Goal: Task Accomplishment & Management: Manage account settings

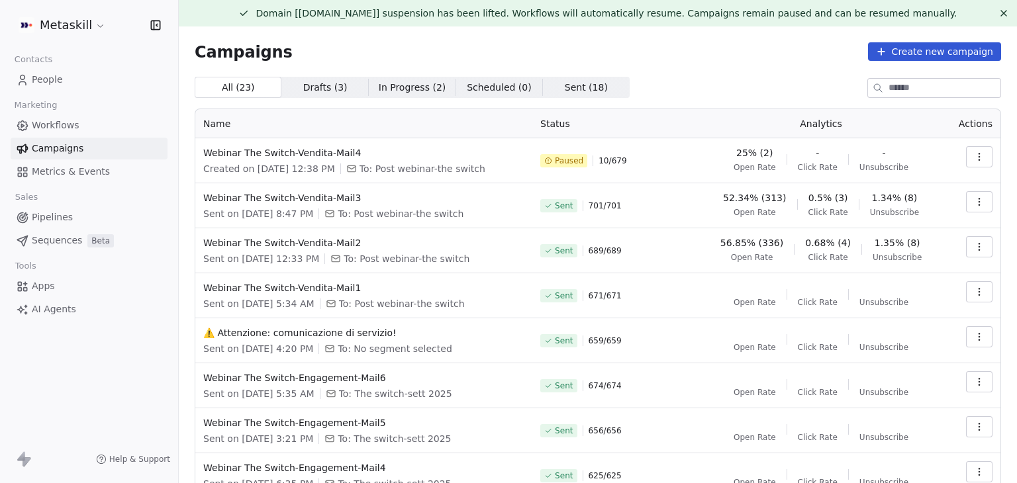
click at [974, 156] on button "button" at bounding box center [979, 156] width 26 height 21
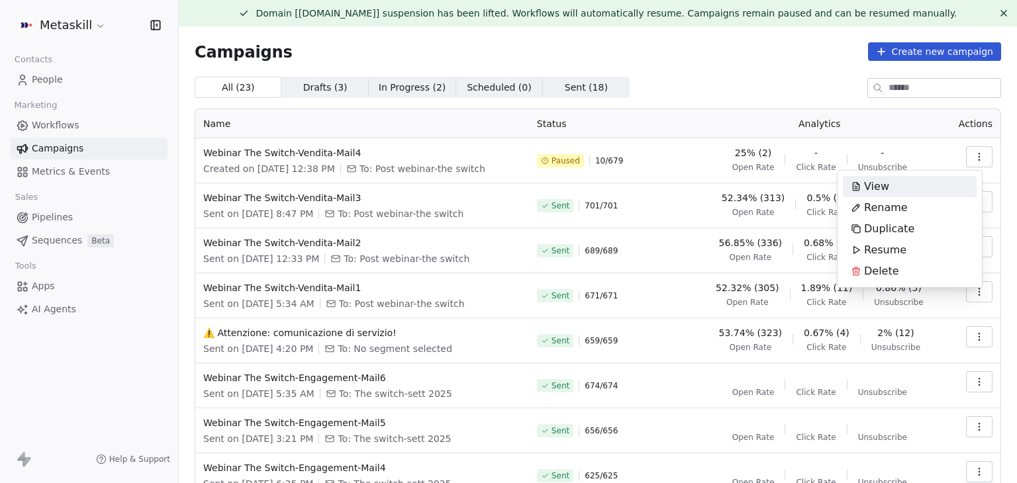
click at [749, 81] on html "Metaskill Contacts People Marketing Workflows Campaigns Metrics & Events Sales …" at bounding box center [508, 241] width 1017 height 483
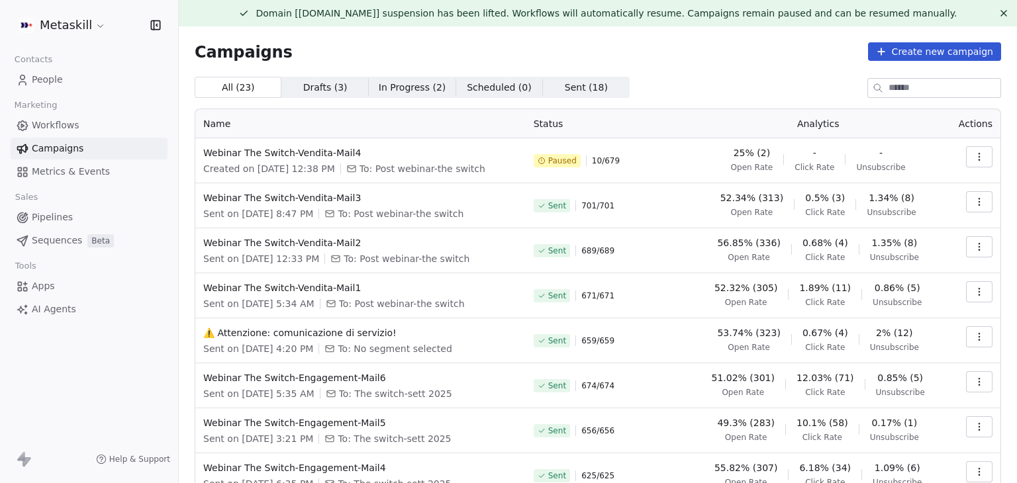
click at [91, 34] on html "Metaskill Contacts People Marketing Workflows Campaigns Metrics & Events Sales …" at bounding box center [508, 241] width 1017 height 483
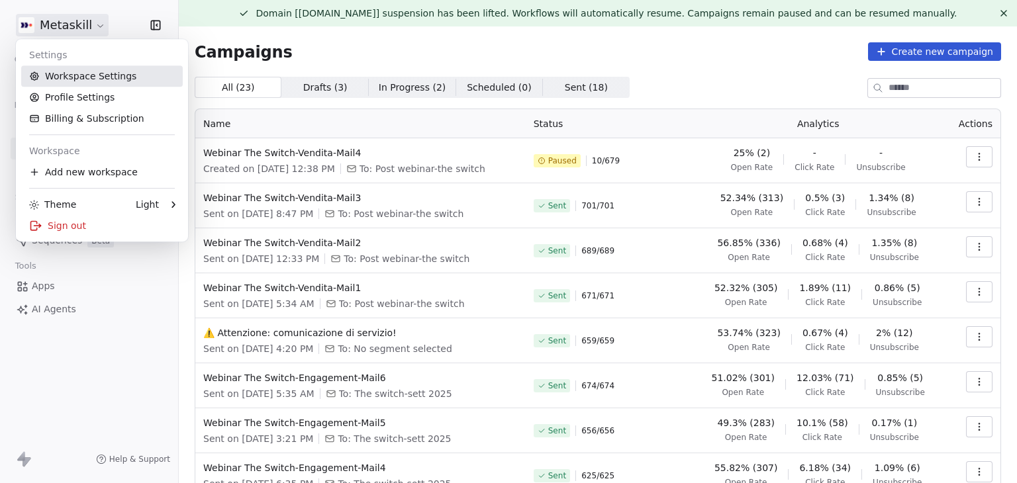
click at [81, 80] on link "Workspace Settings" at bounding box center [102, 76] width 162 height 21
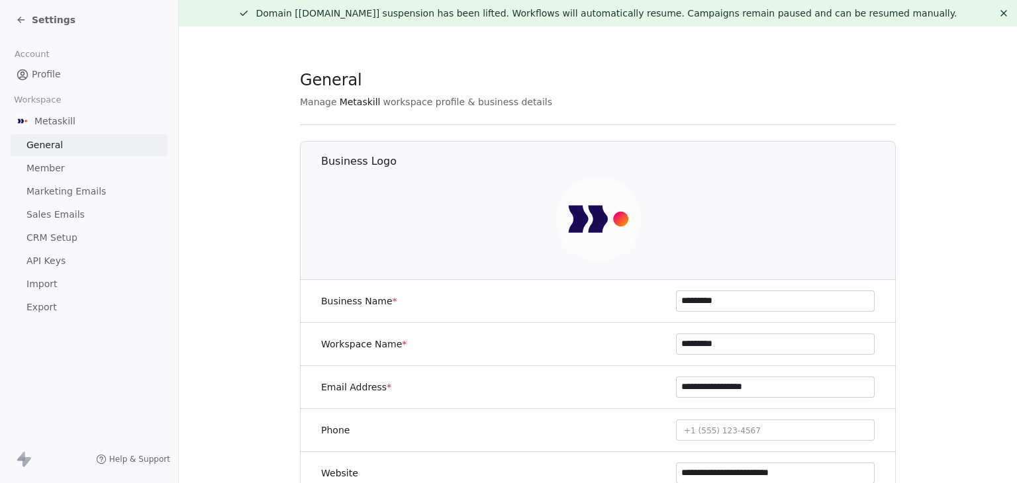
click at [50, 192] on span "Marketing Emails" at bounding box center [65, 192] width 79 height 14
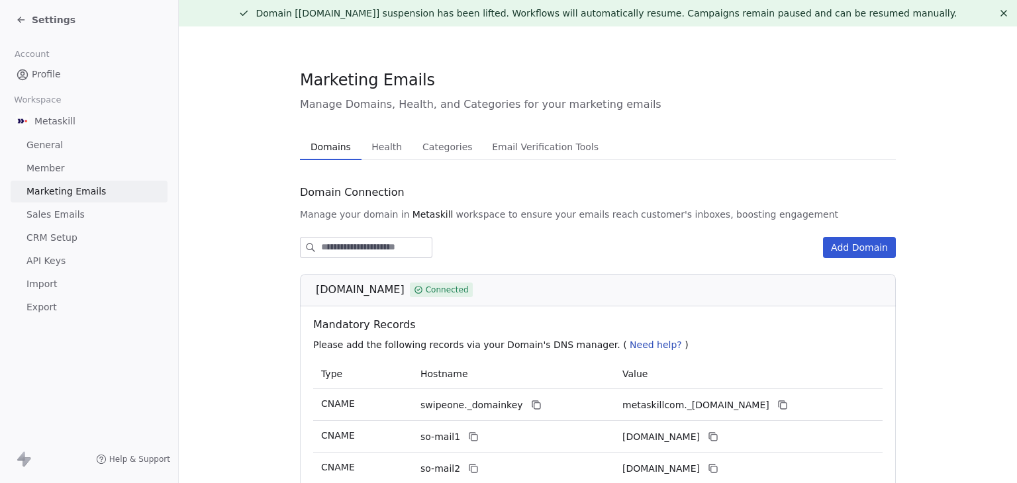
click at [391, 154] on span "Health" at bounding box center [386, 147] width 41 height 19
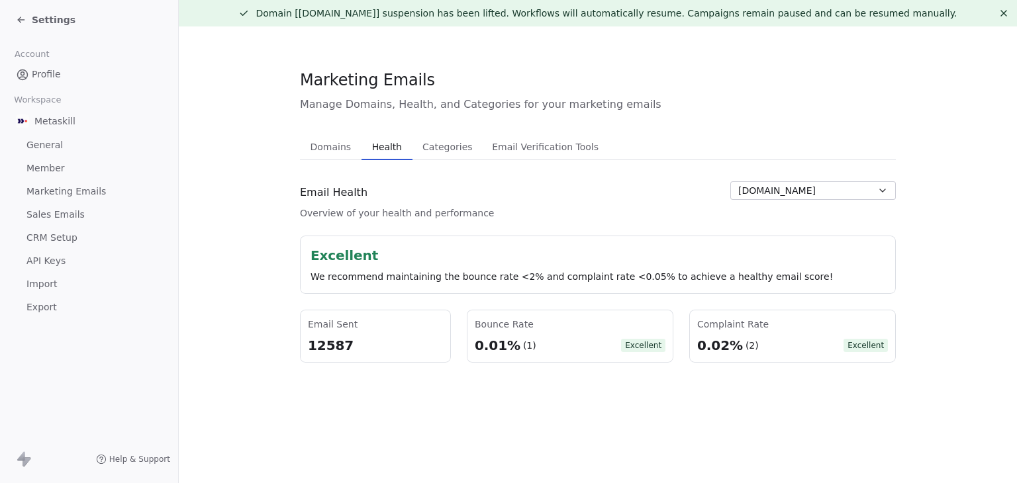
click at [350, 160] on button "Domains Domains" at bounding box center [331, 147] width 62 height 26
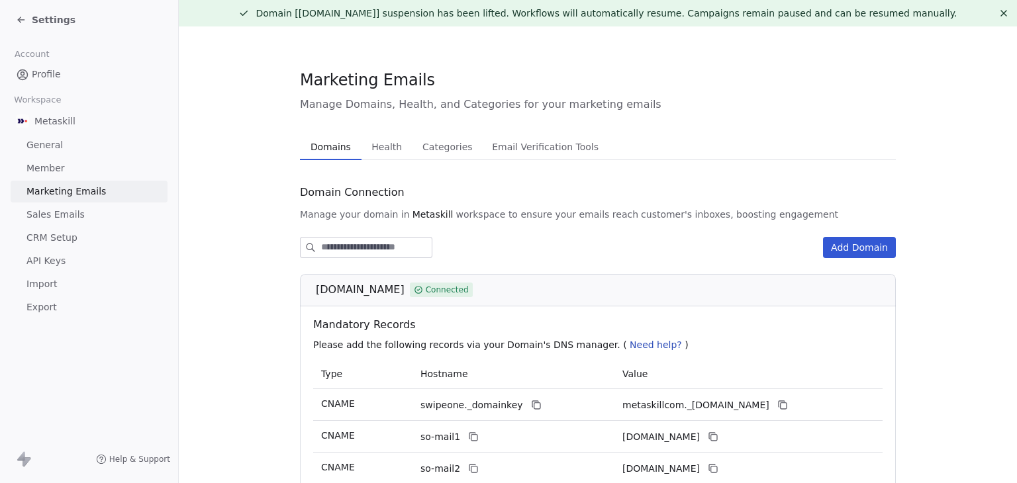
click at [393, 139] on span "Health" at bounding box center [386, 147] width 41 height 19
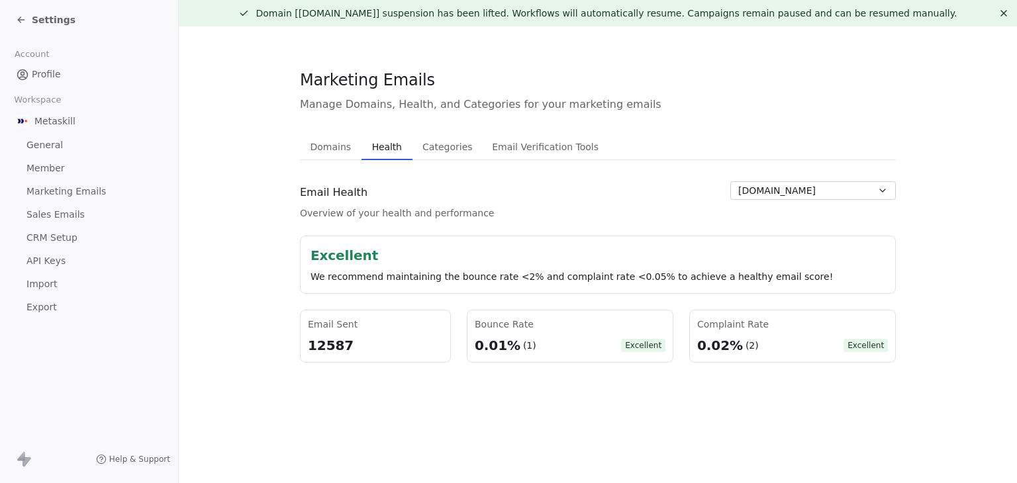
click at [256, 243] on section "Marketing Emails Manage Domains, Health, and Categories for your marketing emai…" at bounding box center [598, 215] width 838 height 379
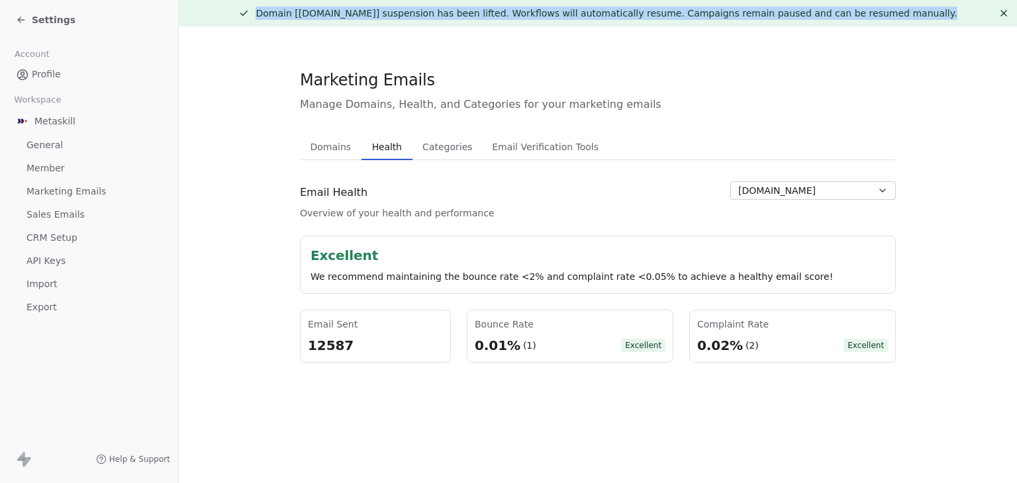
drag, startPoint x: 297, startPoint y: 13, endPoint x: 932, endPoint y: 19, distance: 635.6
click at [932, 19] on div "Domain [[DOMAIN_NAME]] suspension has been lifted. Workflows will automatically…" at bounding box center [597, 13] width 817 height 13
copy span "Domain [[DOMAIN_NAME]] suspension has been lifted. Workflows will automatically…"
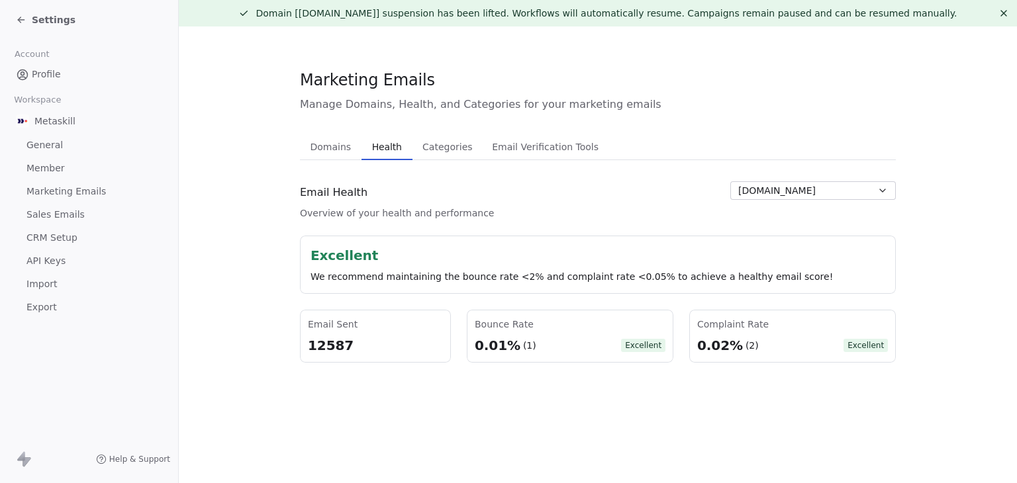
click at [674, 116] on div "Marketing Emails Manage Domains, Health, and Categories for your marketing emai…" at bounding box center [598, 216] width 596 height 294
click at [38, 23] on span "Settings" at bounding box center [54, 19] width 44 height 13
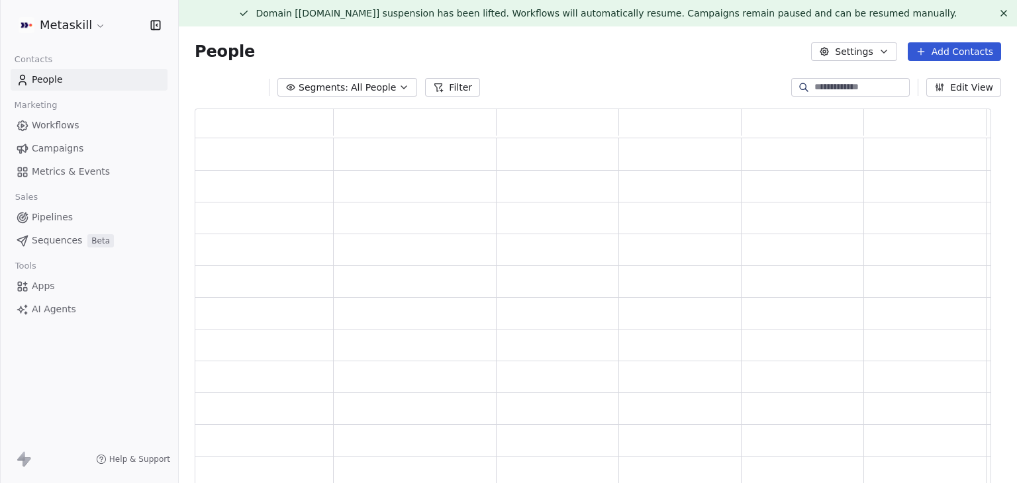
scroll to position [383, 786]
click at [50, 150] on span "Campaigns" at bounding box center [58, 149] width 52 height 14
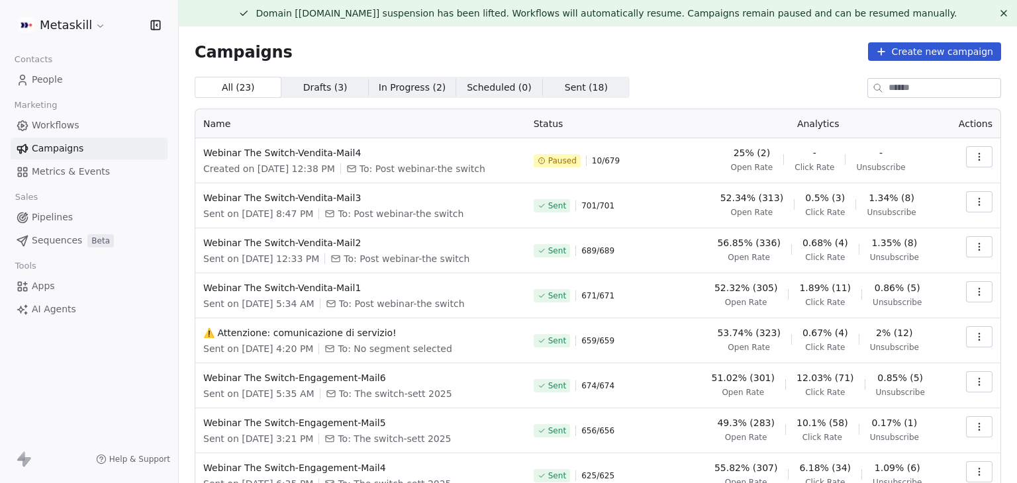
click at [974, 152] on icon "button" at bounding box center [979, 157] width 11 height 11
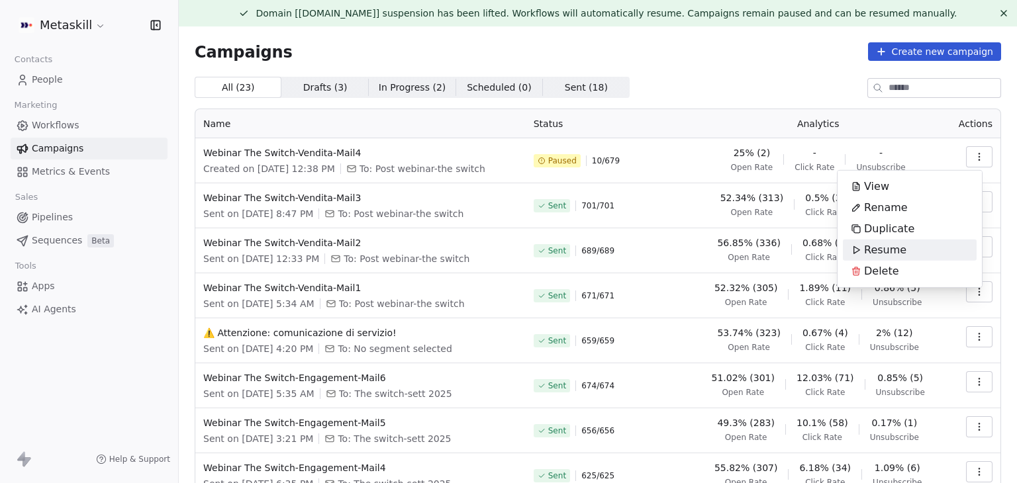
click at [704, 94] on html "Metaskill Contacts People Marketing Workflows Campaigns Metrics & Events Sales …" at bounding box center [508, 241] width 1017 height 483
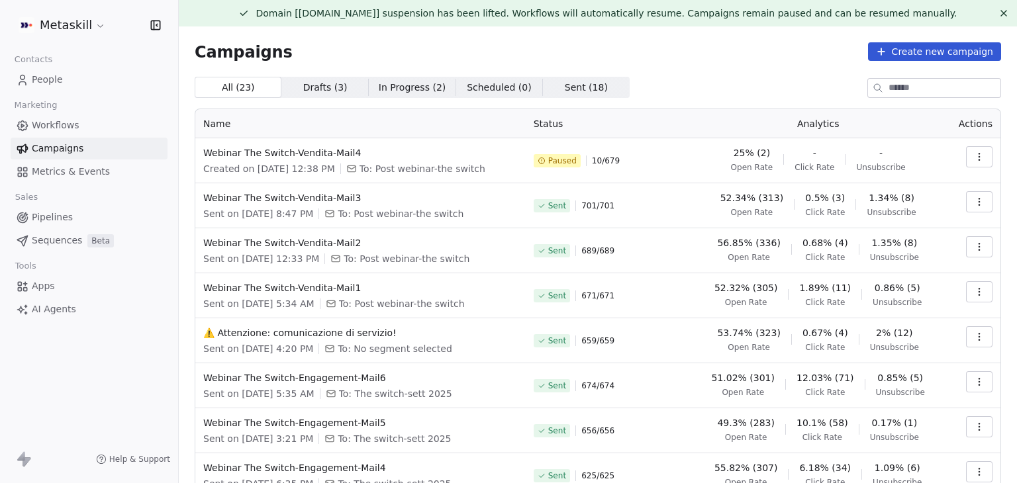
click at [80, 21] on html "Metaskill Contacts People Marketing Workflows Campaigns Metrics & Events Sales …" at bounding box center [508, 241] width 1017 height 483
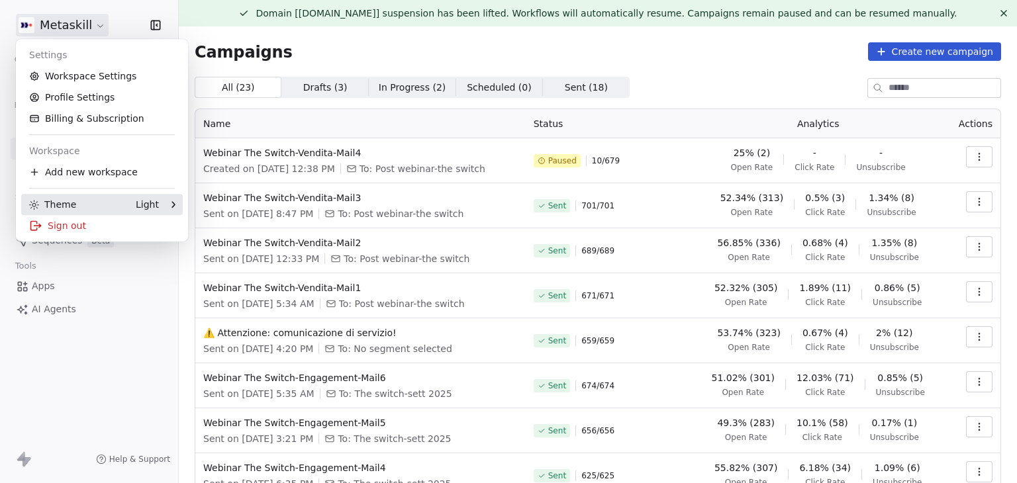
click at [75, 220] on div "Sign out" at bounding box center [102, 225] width 162 height 21
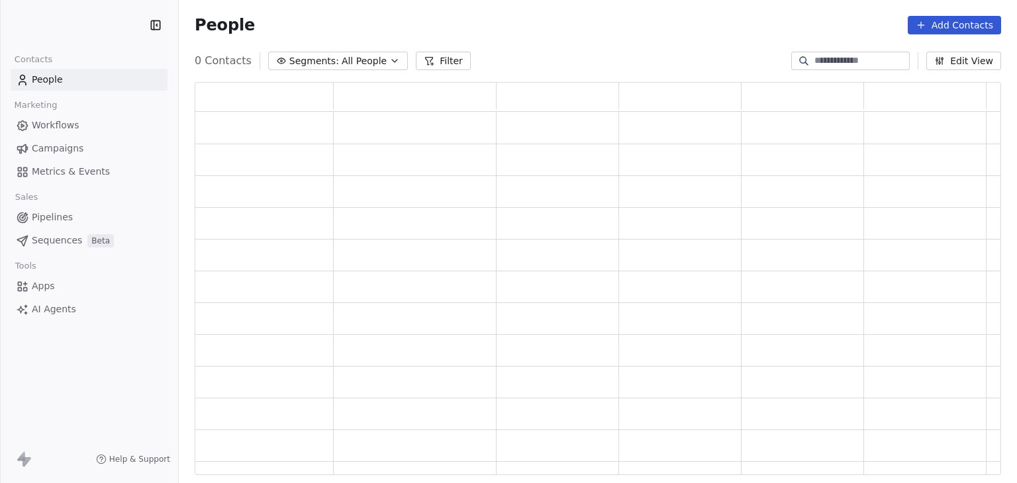
scroll to position [383, 796]
